Goal: Obtain resource: Download file/media

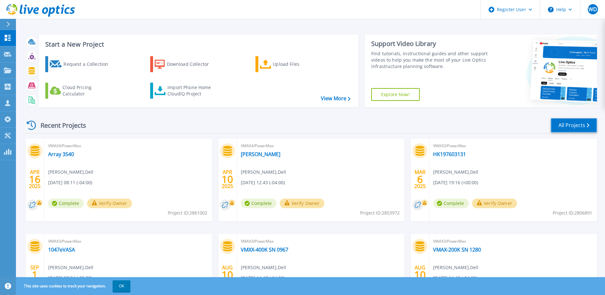
click at [570, 123] on link "All Projects" at bounding box center [574, 125] width 46 height 14
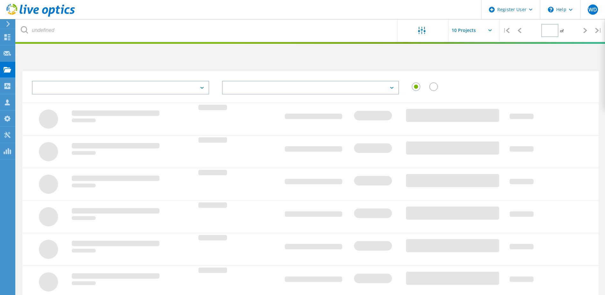
type input "1"
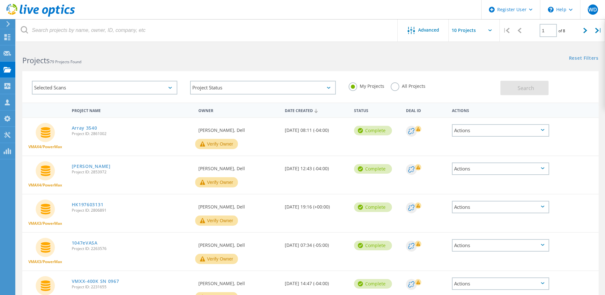
click at [394, 87] on label "All Projects" at bounding box center [408, 85] width 35 height 6
click at [0, 0] on input "All Projects" at bounding box center [0, 0] width 0 height 0
click at [175, 86] on div "Selected Scans" at bounding box center [104, 88] width 145 height 14
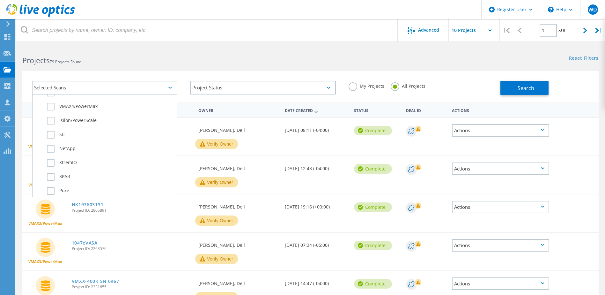
scroll to position [227, 0]
click at [51, 157] on label "XtremIO" at bounding box center [110, 155] width 127 height 8
click at [0, 0] on input "XtremIO" at bounding box center [0, 0] width 0 height 0
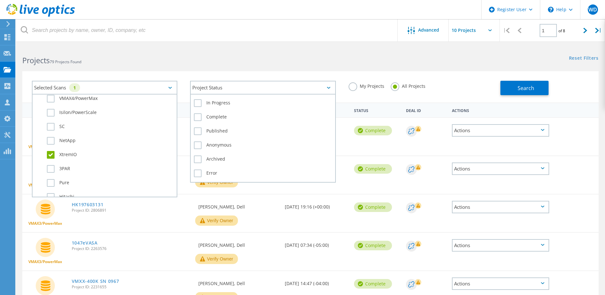
click at [242, 90] on div "Project Status" at bounding box center [262, 88] width 145 height 14
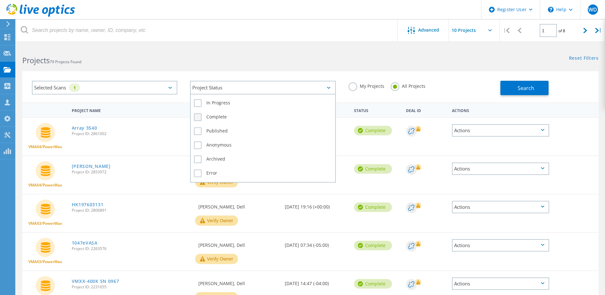
click at [197, 118] on label "Complete" at bounding box center [263, 117] width 138 height 8
click at [0, 0] on input "Complete" at bounding box center [0, 0] width 0 height 0
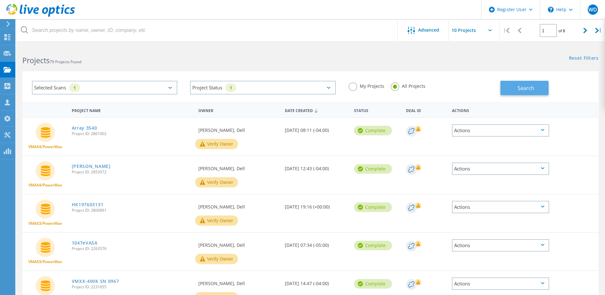
click at [505, 89] on button "Search" at bounding box center [525, 88] width 48 height 14
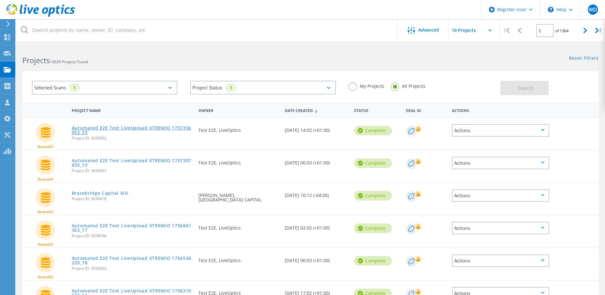
click at [157, 126] on link "Automated E2E Test LiveUpload XTREMIO 1757336553_23" at bounding box center [132, 130] width 121 height 9
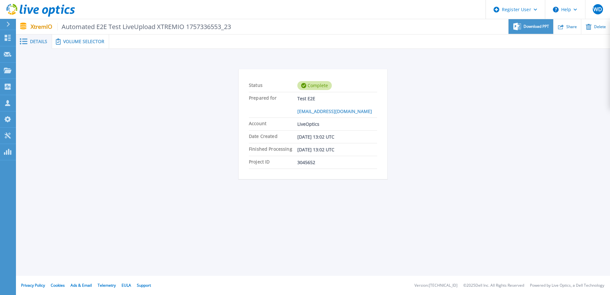
click at [534, 27] on span "Download PPT" at bounding box center [537, 27] width 26 height 4
